Goal: Information Seeking & Learning: Learn about a topic

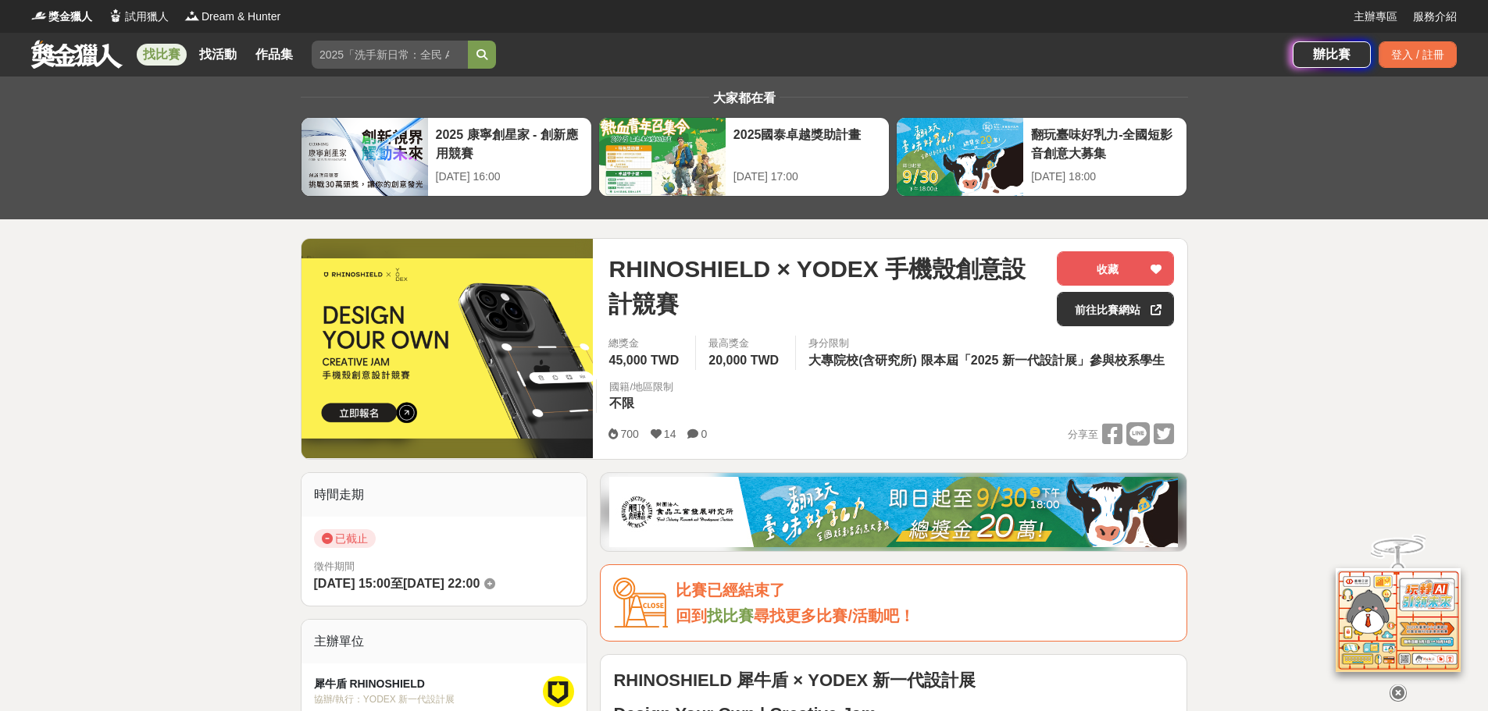
click at [424, 300] on img at bounding box center [447, 348] width 292 height 180
click at [508, 298] on img at bounding box center [447, 348] width 292 height 180
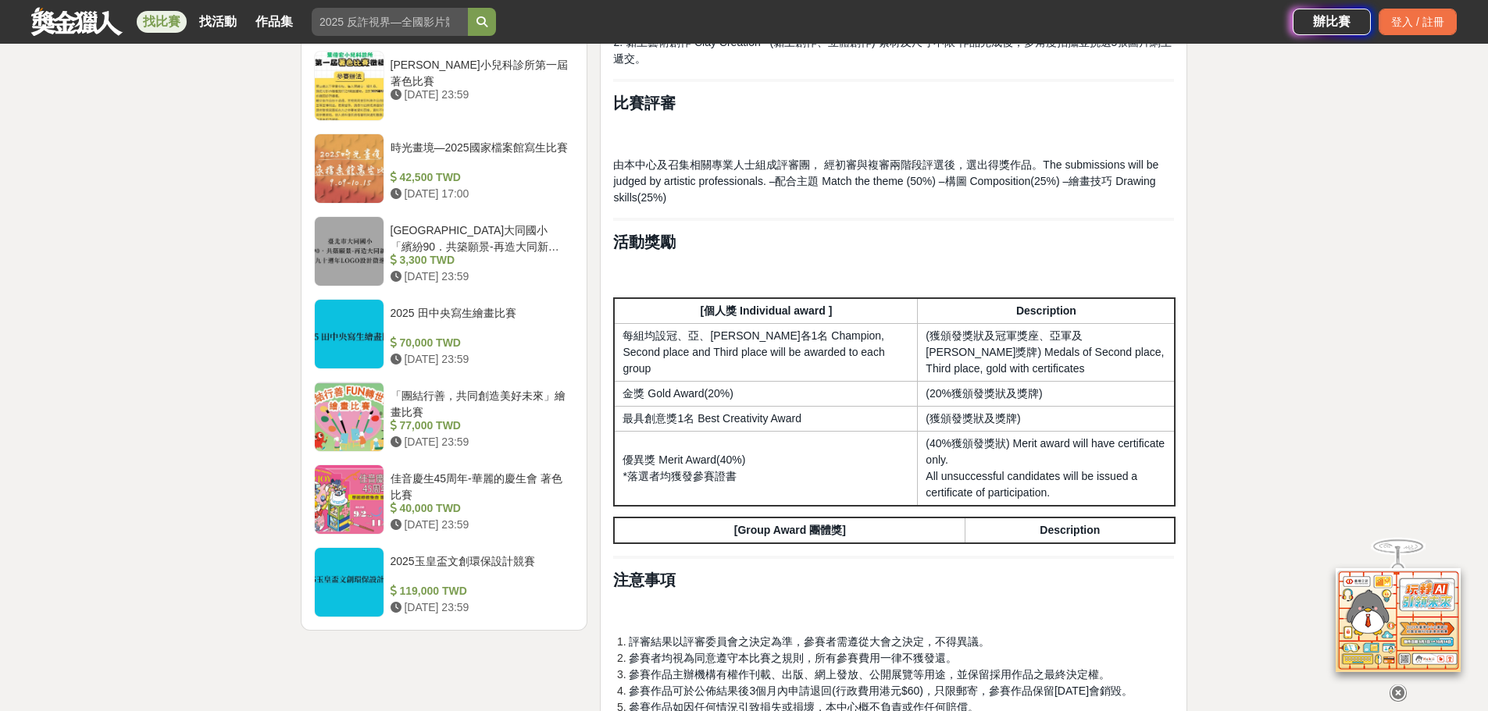
scroll to position [1718, 0]
